Goal: Task Accomplishment & Management: Use online tool/utility

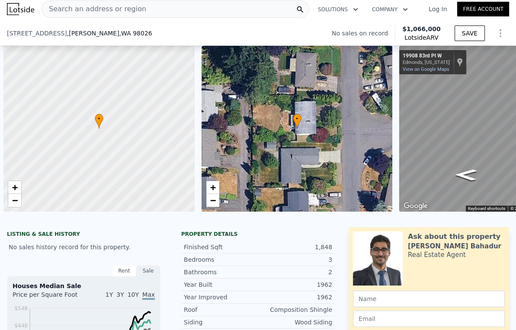
scroll to position [0, 747]
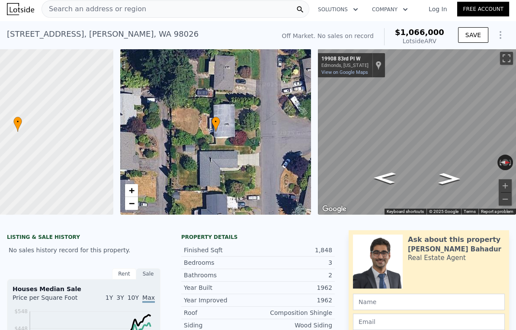
click at [176, 12] on div "Search an address or region" at bounding box center [175, 8] width 268 height 17
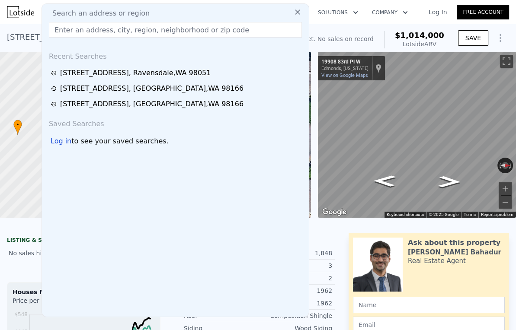
type input "1464"
type input "$ 1,014,000"
type input "6"
type input "$ 0"
type input "$ 29,998"
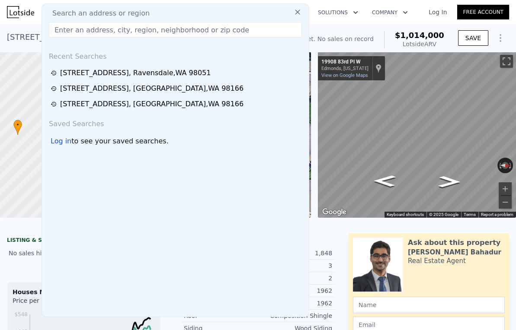
drag, startPoint x: 176, startPoint y: 12, endPoint x: 156, endPoint y: 33, distance: 29.4
click at [156, 33] on input "text" at bounding box center [175, 30] width 253 height 16
paste input "[STREET_ADDRESS]"
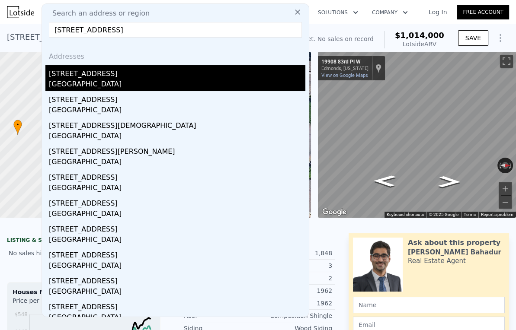
type input "[STREET_ADDRESS]"
click at [107, 82] on div "[GEOGRAPHIC_DATA]" at bounding box center [177, 85] width 256 height 12
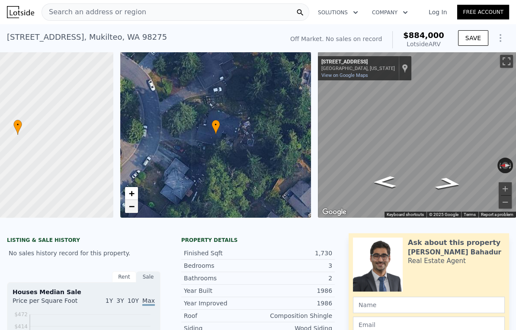
click at [128, 212] on link "−" at bounding box center [131, 206] width 13 height 13
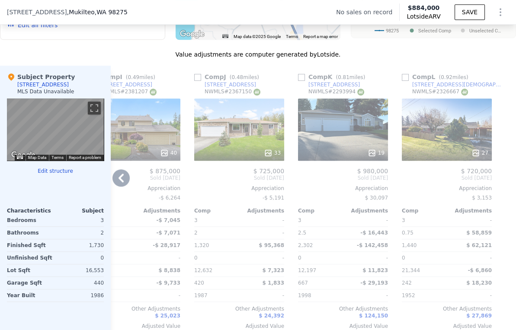
scroll to position [861, 0]
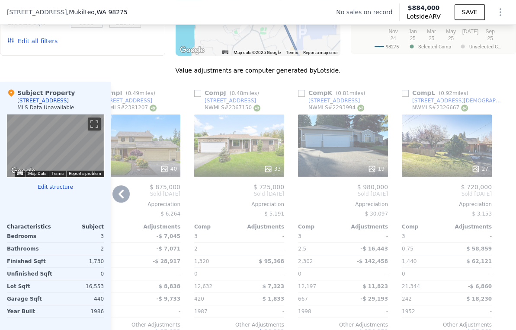
click at [118, 203] on icon at bounding box center [120, 193] width 17 height 17
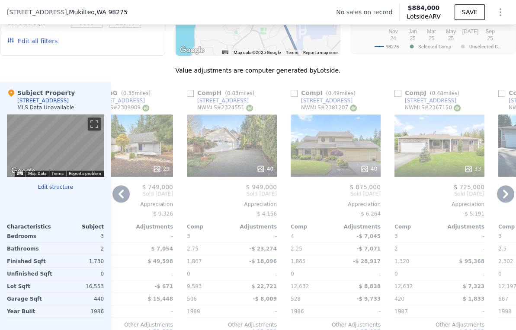
click at [121, 203] on icon at bounding box center [120, 193] width 17 height 17
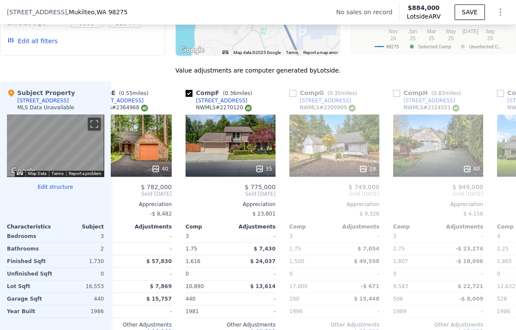
scroll to position [0, 453]
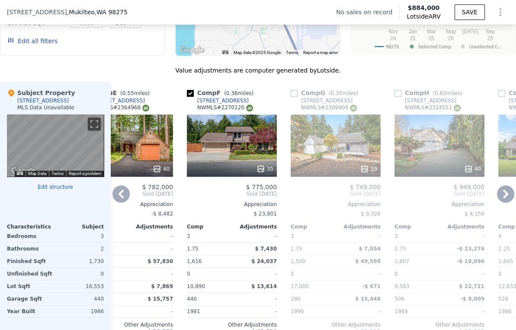
click at [500, 203] on icon at bounding box center [505, 193] width 17 height 17
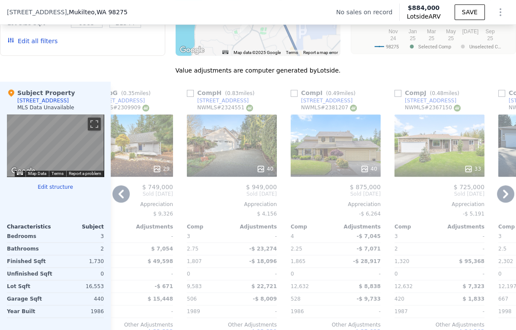
click at [500, 203] on icon at bounding box center [505, 193] width 17 height 17
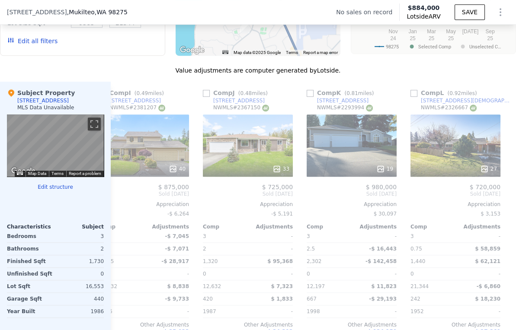
scroll to position [0, 868]
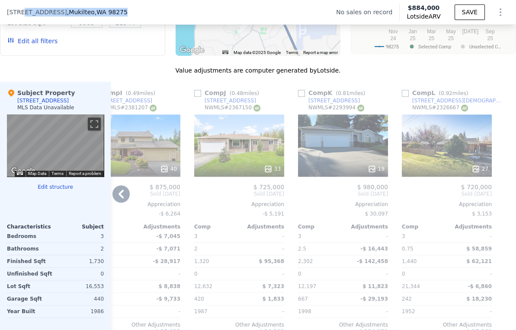
drag, startPoint x: 21, startPoint y: 13, endPoint x: 147, endPoint y: 13, distance: 125.8
click at [147, 13] on div "[STREET_ADDRESS] No sales on record Lotside ARV $884,000 SAVE" at bounding box center [258, 12] width 516 height 24
copy div "[STREET_ADDRESS]"
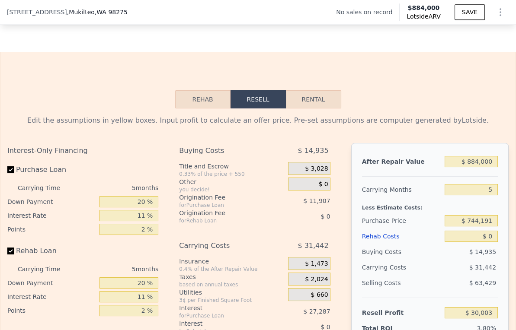
scroll to position [1248, 0]
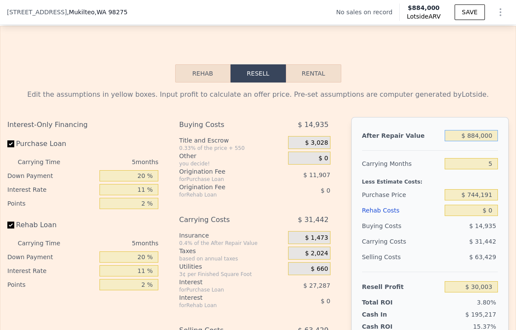
drag, startPoint x: 472, startPoint y: 147, endPoint x: 468, endPoint y: 147, distance: 4.3
click at [468, 141] on input "$ 884,000" at bounding box center [470, 135] width 53 height 11
type input "$ 88,000"
type input "-$ 708,051"
type input "$ 880,000"
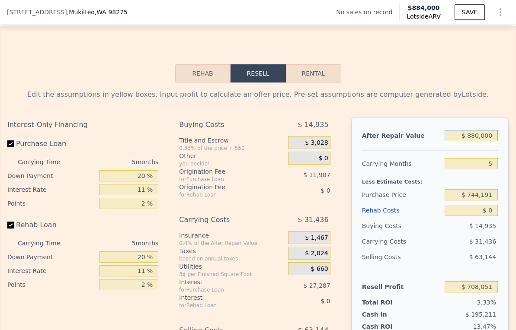
type input "$ 26,294"
type input "$ 880,000"
click at [478, 169] on input "5" at bounding box center [470, 163] width 53 height 11
type input "4"
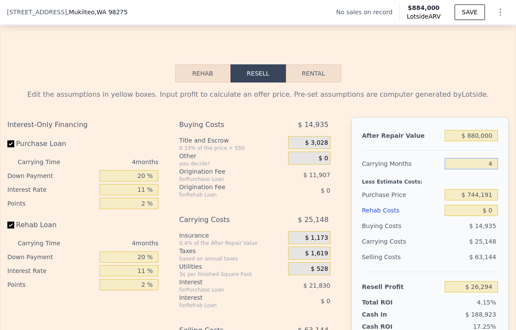
type input "$ 32,582"
type input "4"
click at [470, 201] on input "$ 744,191" at bounding box center [470, 194] width 53 height 11
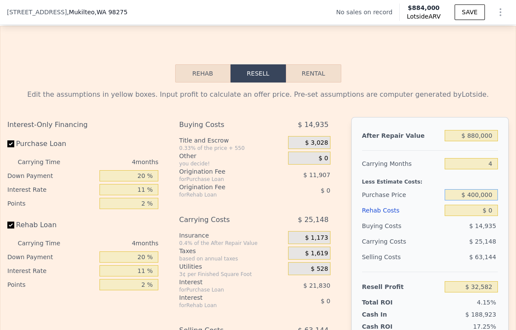
type input "$ 400,000"
click at [459, 234] on div "$ 14,935" at bounding box center [470, 226] width 53 height 16
type input "$ 393,522"
click at [127, 182] on input "20 %" at bounding box center [128, 175] width 59 height 11
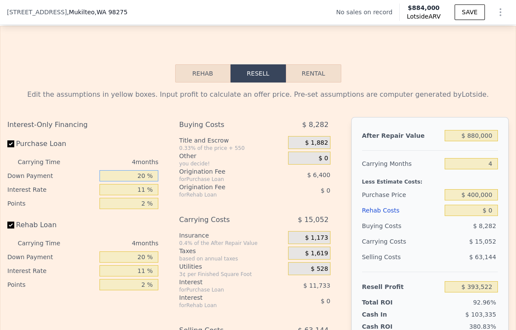
click at [128, 182] on input "20 %" at bounding box center [128, 175] width 59 height 11
type input "10 %"
type input "$ 391,254"
type input "10 %"
click at [128, 195] on input "11 %" at bounding box center [128, 189] width 59 height 11
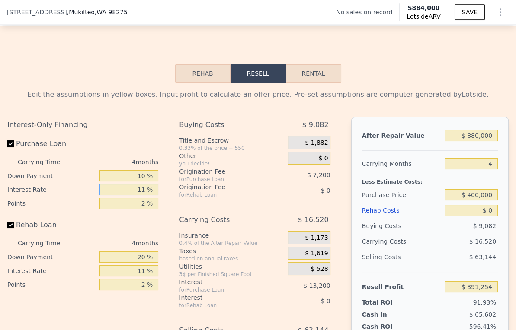
click at [128, 195] on input "11 %" at bounding box center [128, 189] width 59 height 11
type input "9 %"
type input "$ 393,654"
type input "9 %"
click at [131, 209] on input "2 %" at bounding box center [128, 203] width 59 height 11
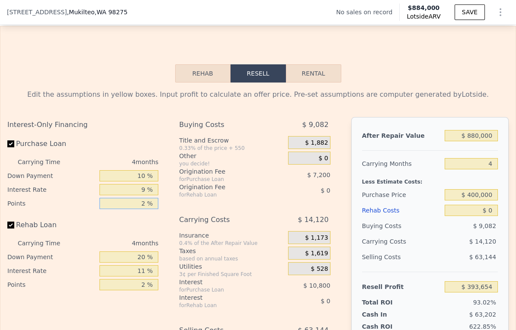
click at [131, 209] on input "2 %" at bounding box center [128, 203] width 59 height 11
type input "1 %"
type input "$ 397,254"
type input "15 %"
type input "$ 346,854"
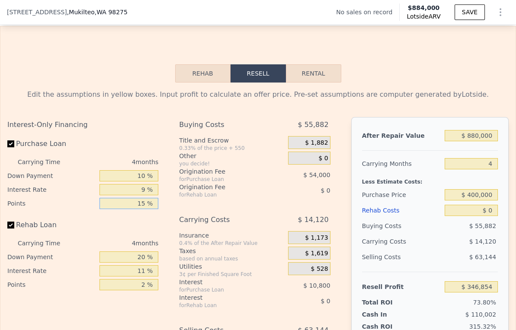
type input "15 %"
click at [137, 263] on input "20 %" at bounding box center [128, 257] width 59 height 11
type input "10 %"
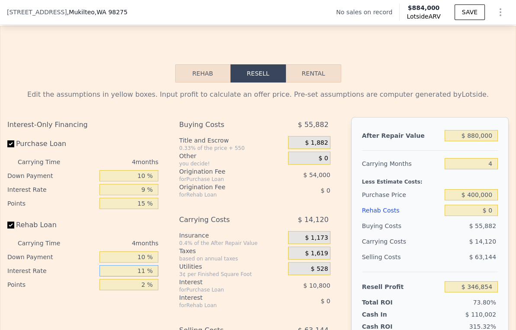
click at [134, 277] on input "11 %" at bounding box center [128, 270] width 59 height 11
type input "9 %"
click at [134, 290] on input "2 %" at bounding box center [128, 284] width 59 height 11
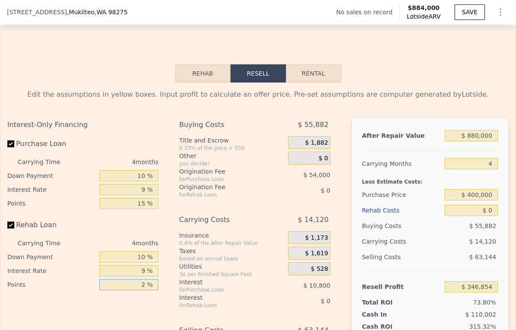
click at [134, 290] on input "2 %" at bounding box center [128, 284] width 59 height 11
type input "1.5 %"
click at [475, 201] on input "$ 400,000" at bounding box center [470, 194] width 53 height 11
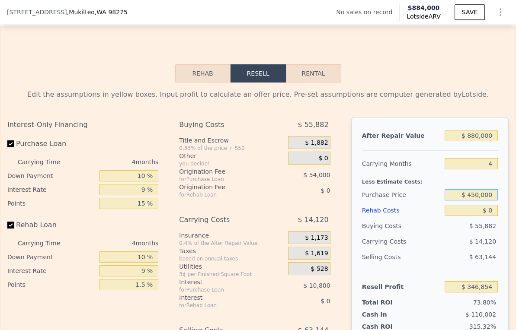
type input "$ 450,000"
click at [453, 234] on div "$ 55,882" at bounding box center [470, 226] width 53 height 16
type input "$ 288,585"
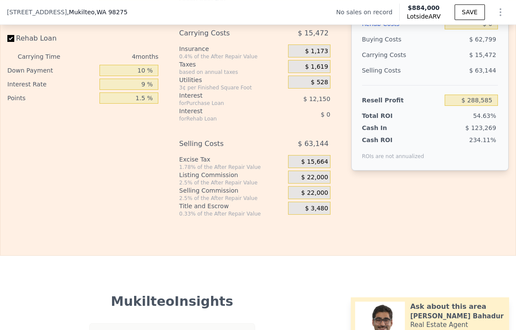
scroll to position [1441, 0]
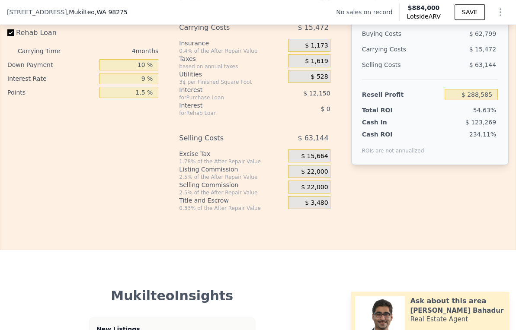
click at [307, 176] on span "$ 22,000" at bounding box center [314, 172] width 27 height 8
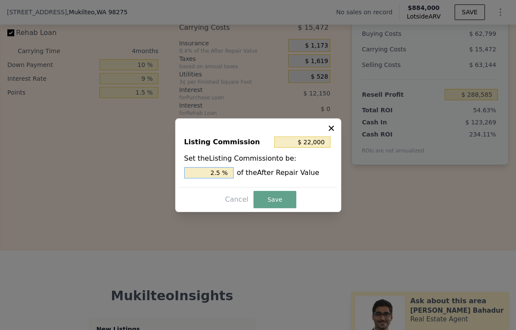
click at [211, 169] on input "2.5 %" at bounding box center [208, 172] width 49 height 11
type input "$ 13,200"
type input "1.5 %"
click at [259, 195] on button "Save" at bounding box center [274, 199] width 42 height 17
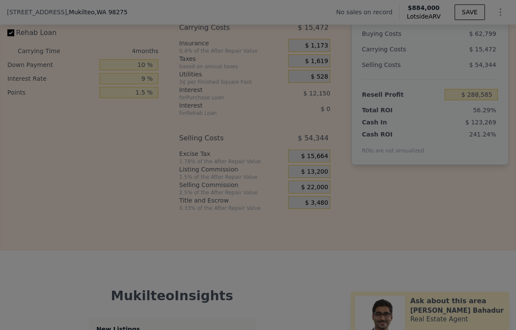
type input "$ 297,385"
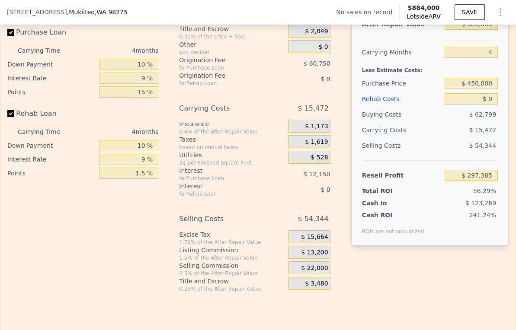
scroll to position [1248, 0]
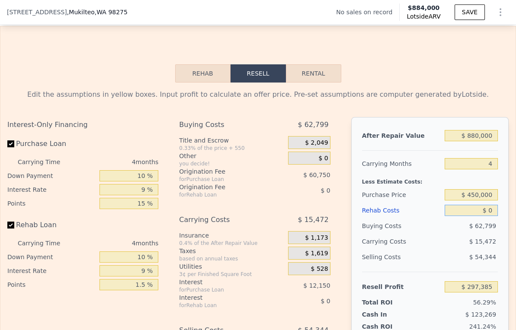
click at [490, 216] on input "$ 0" at bounding box center [470, 210] width 53 height 11
click at [484, 216] on input "$ 0" at bounding box center [470, 210] width 53 height 11
type input "$ 8"
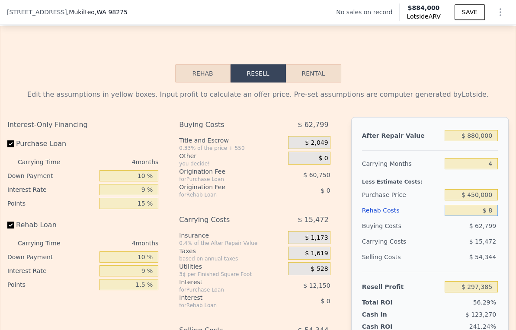
type input "$ 297,377"
type input "$ 80,000"
type input "$ 214,145"
type input "$ 80,000"
click at [432, 265] on div "Selling Costs" at bounding box center [402, 257] width 80 height 16
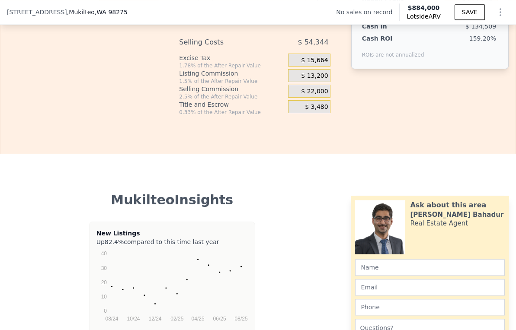
scroll to position [1345, 0]
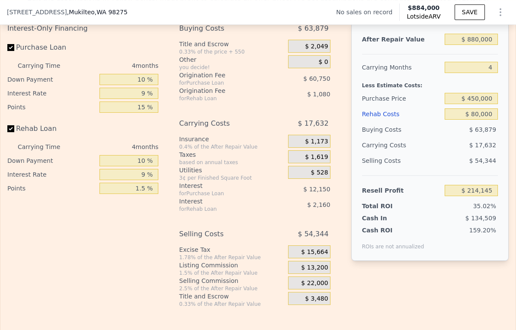
click at [317, 272] on span "$ 13,200" at bounding box center [314, 268] width 27 height 8
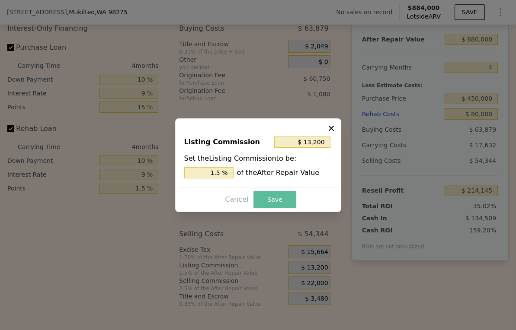
click at [271, 197] on button "Save" at bounding box center [274, 199] width 42 height 17
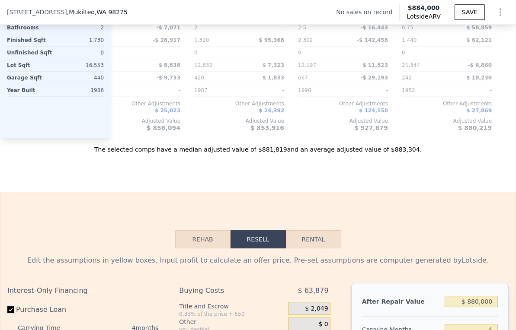
scroll to position [1056, 0]
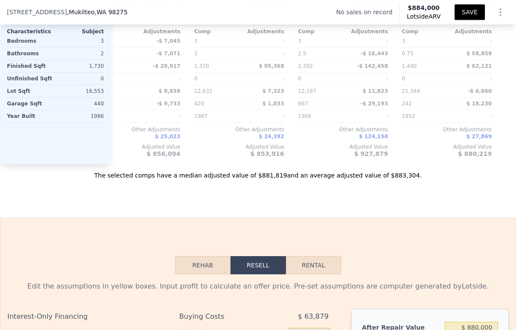
click at [463, 14] on button "SAVE" at bounding box center [469, 12] width 30 height 16
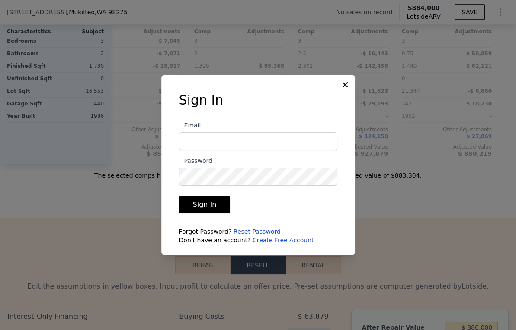
click at [271, 142] on input "Email" at bounding box center [258, 141] width 158 height 18
type input "[EMAIL_ADDRESS][DOMAIN_NAME]"
click at [179, 196] on button "Sign In" at bounding box center [204, 204] width 51 height 17
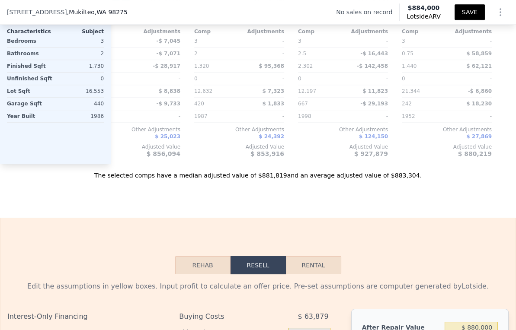
click at [458, 14] on button "SAVE" at bounding box center [469, 12] width 30 height 16
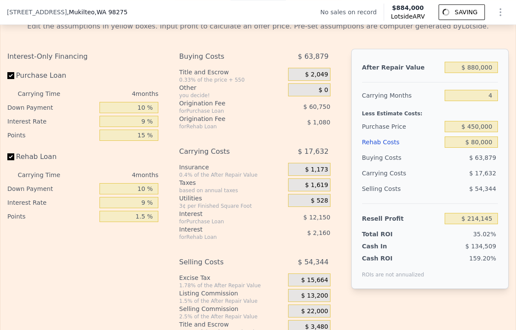
scroll to position [1345, 0]
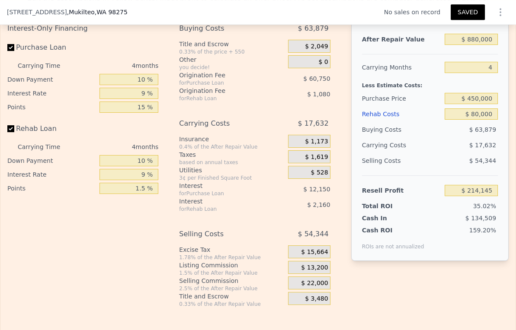
click at [495, 13] on icon "Show Options" at bounding box center [500, 12] width 10 height 10
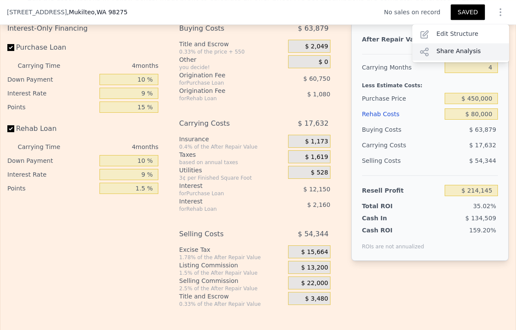
click at [462, 54] on div "Share Analysis" at bounding box center [460, 51] width 97 height 17
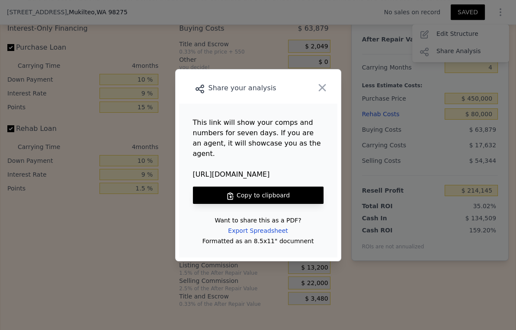
click at [268, 195] on button "Copy to clipboard" at bounding box center [258, 195] width 131 height 17
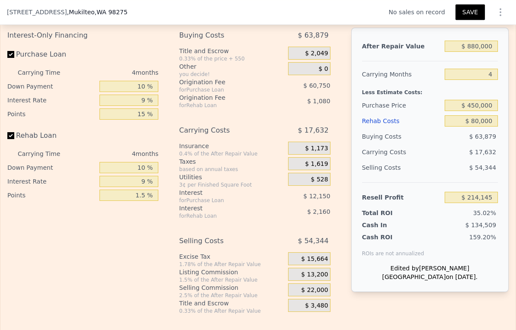
scroll to position [1245, 0]
